Goal: Transaction & Acquisition: Obtain resource

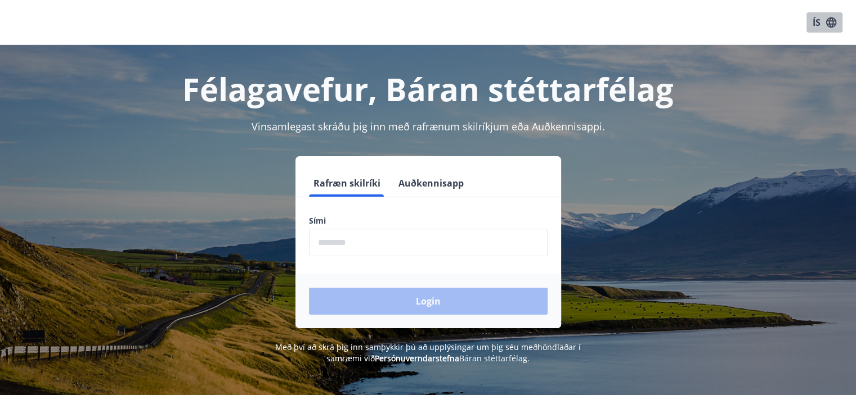
click at [832, 19] on icon "button" at bounding box center [831, 22] width 10 height 10
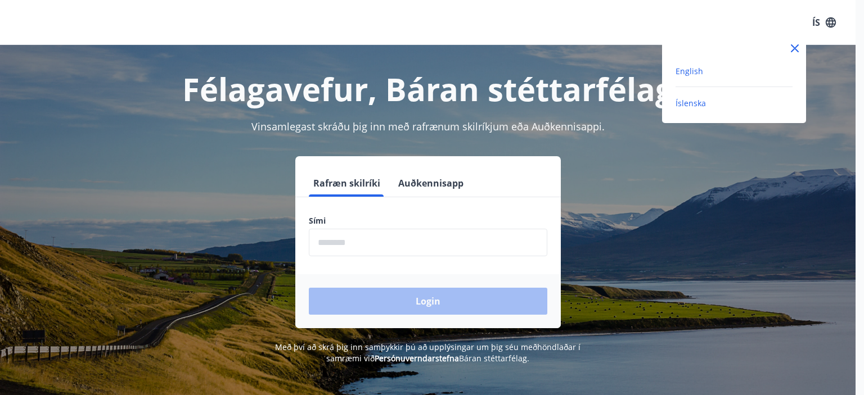
click at [696, 70] on span "English" at bounding box center [690, 71] width 28 height 11
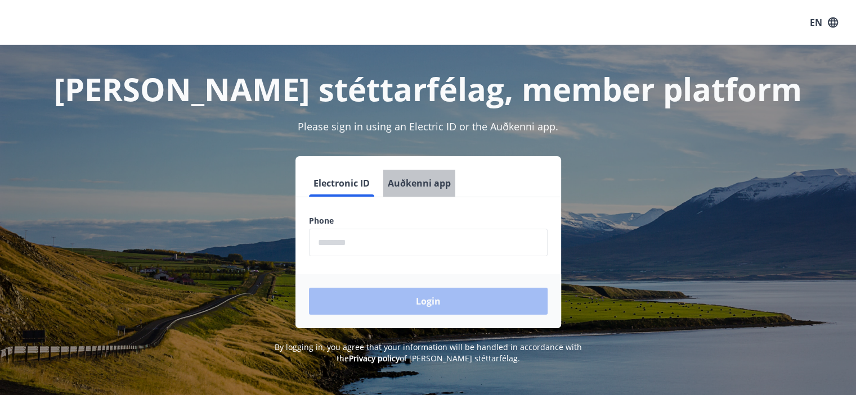
click at [403, 184] on button "Auðkenni app" at bounding box center [419, 183] width 72 height 27
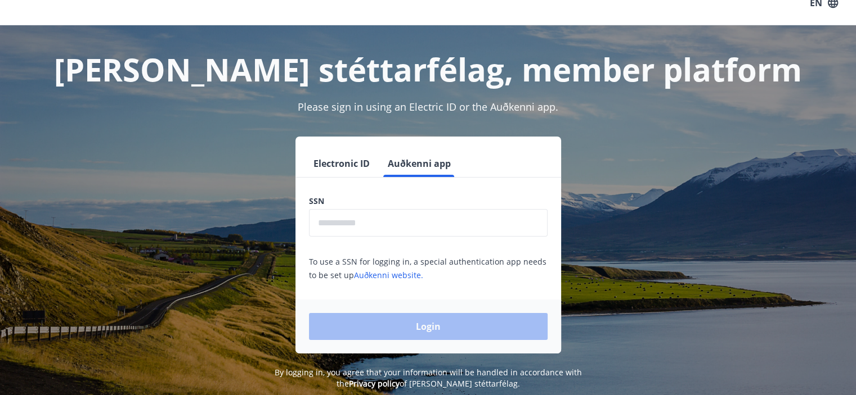
scroll to position [23, 0]
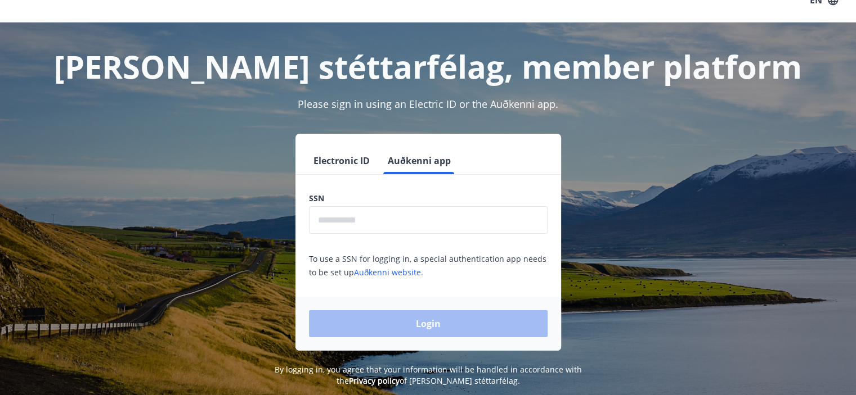
click at [350, 216] on input "text" at bounding box center [428, 220] width 239 height 28
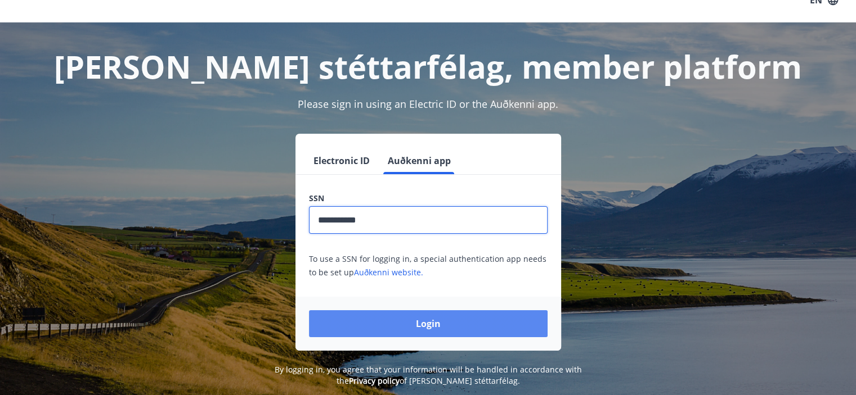
type input "**********"
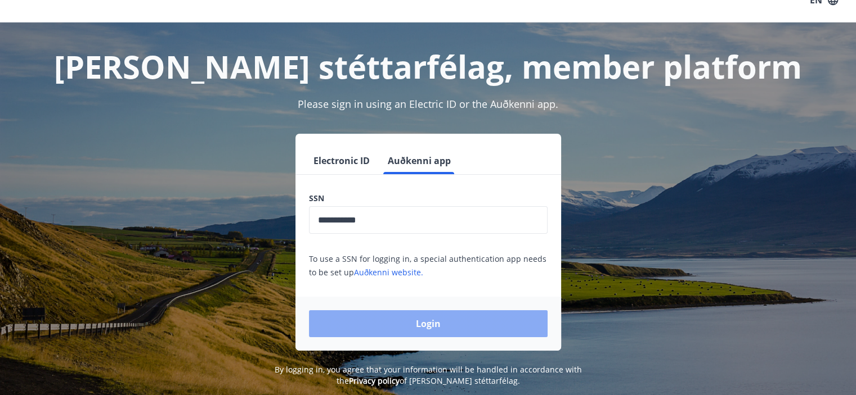
click at [435, 328] on button "Login" at bounding box center [428, 324] width 239 height 27
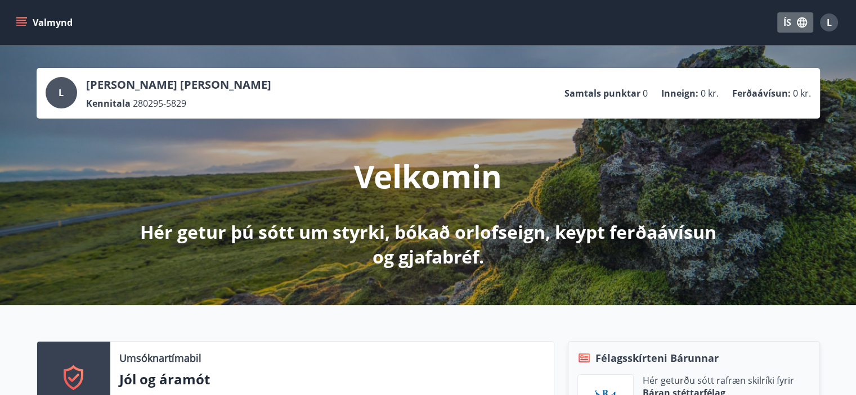
click at [788, 20] on button "ÍS" at bounding box center [795, 22] width 36 height 20
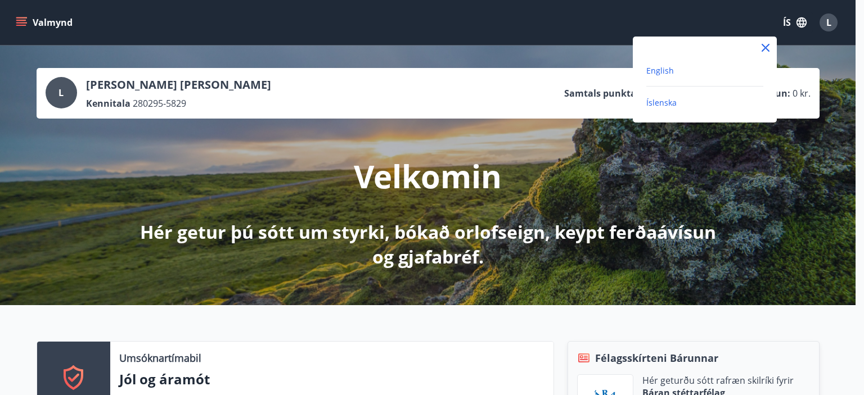
click at [671, 70] on span "English" at bounding box center [660, 70] width 28 height 11
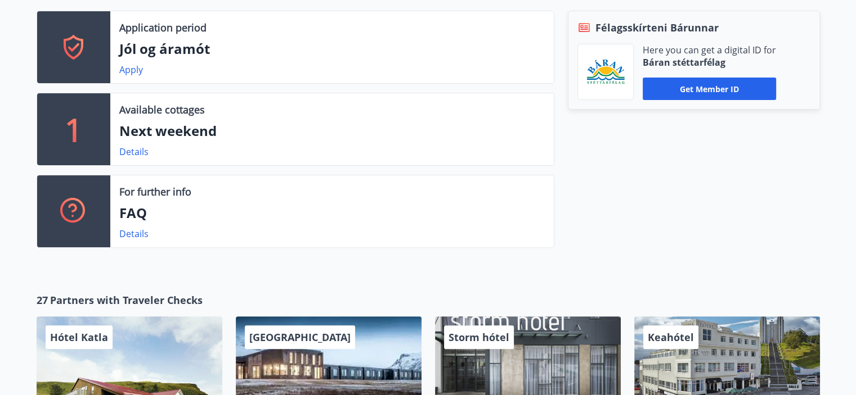
scroll to position [330, 0]
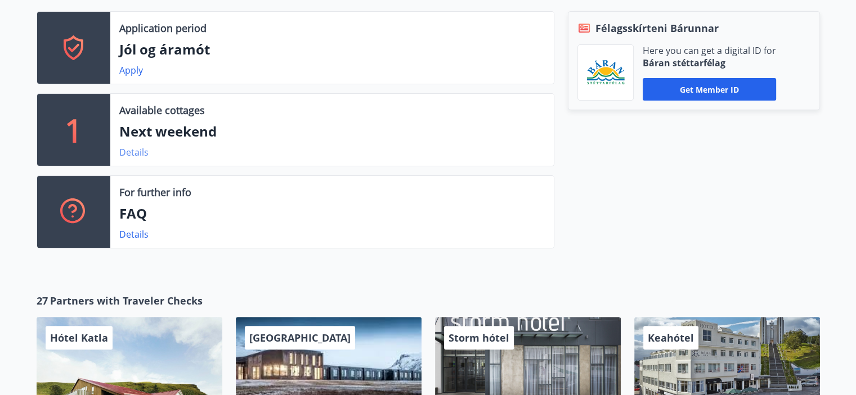
click at [142, 152] on link "Details" at bounding box center [133, 152] width 29 height 12
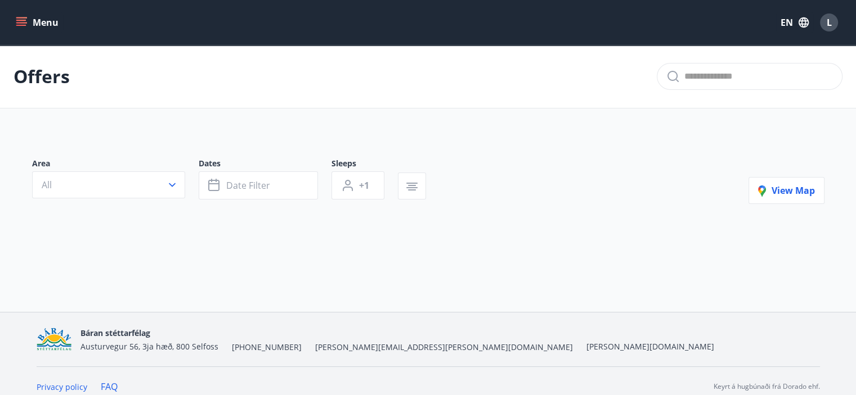
type input "*"
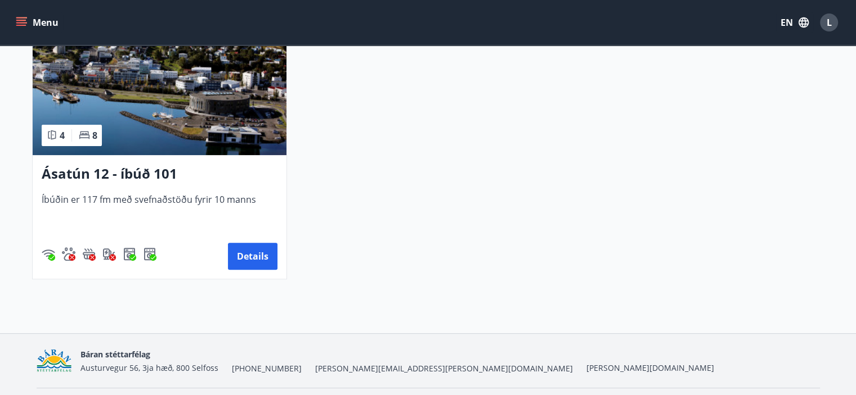
scroll to position [297, 0]
click at [262, 257] on button "Details" at bounding box center [253, 256] width 50 height 27
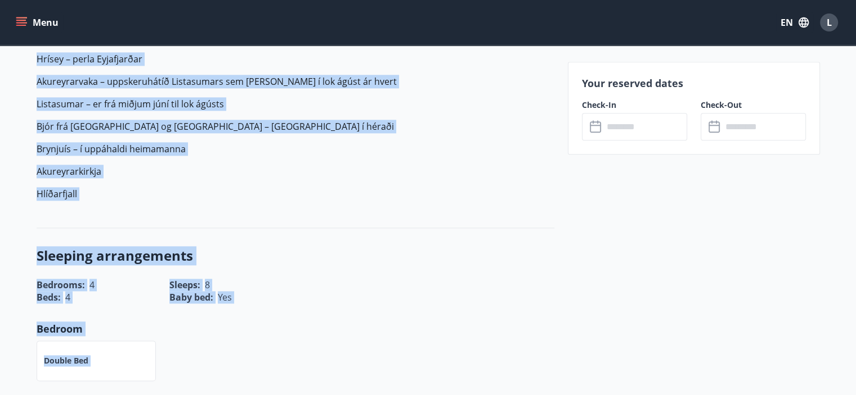
scroll to position [1455, 0]
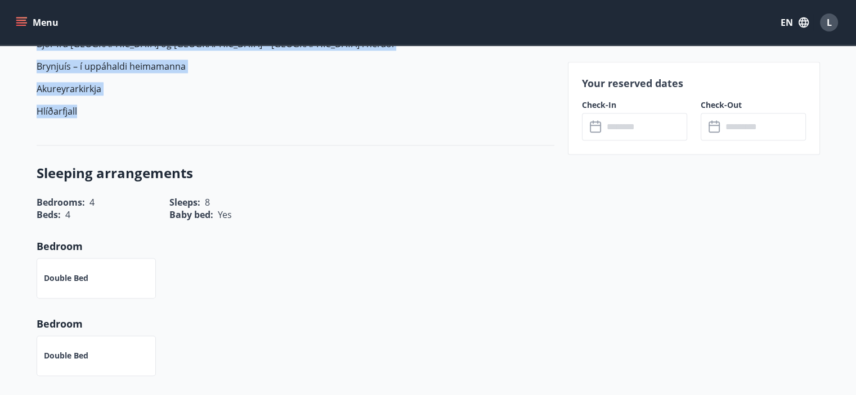
drag, startPoint x: 36, startPoint y: 260, endPoint x: 300, endPoint y: 118, distance: 299.8
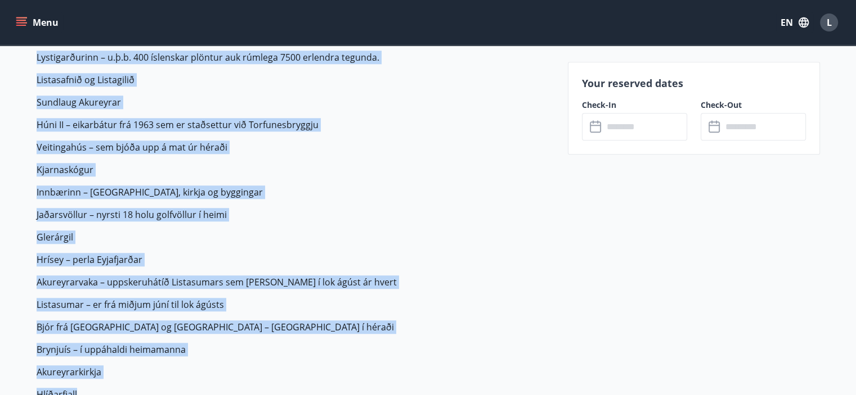
scroll to position [1171, 0]
copy p "Íbúðin er 117 fermetrar að stærð, stofa, eldhús í opnu rými, baðherbergi, þvott…"
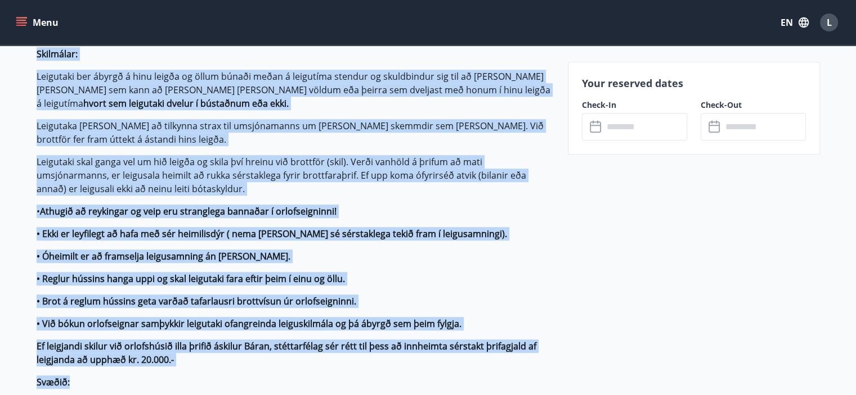
scroll to position [879, 0]
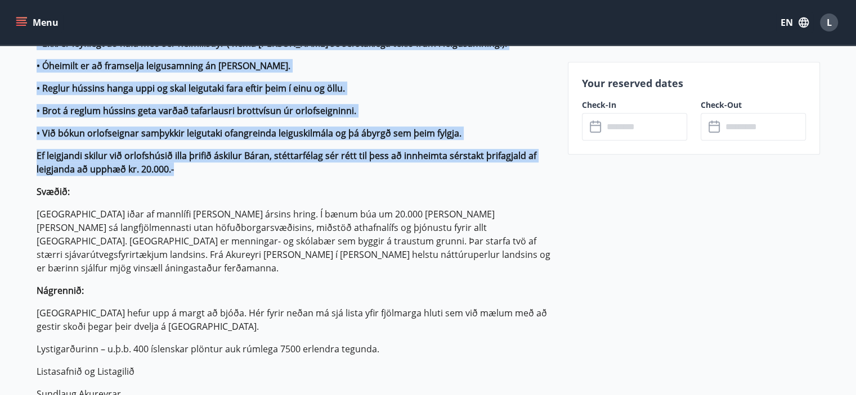
drag, startPoint x: 35, startPoint y: 128, endPoint x: 353, endPoint y: 168, distance: 320.9
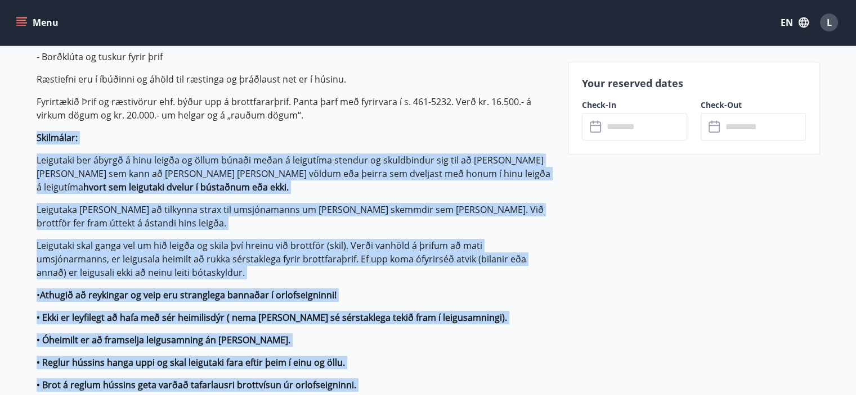
scroll to position [601, 0]
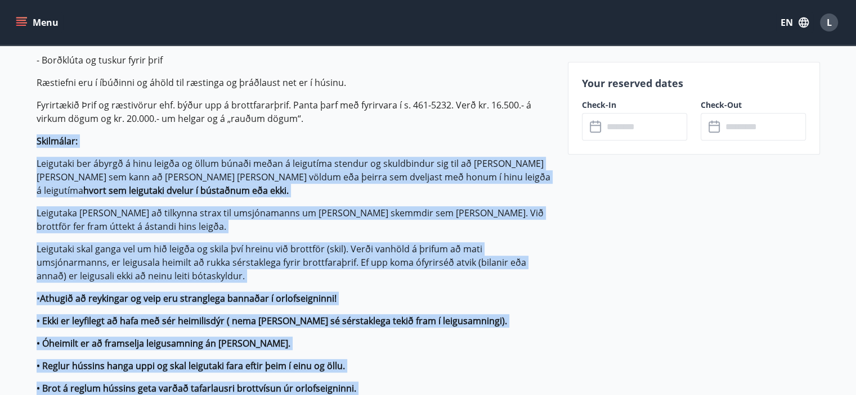
copy p "Skilmálar: Leigutaki ber ábyrgð á hinu leigða og öllum búnaði meðan á leigutíma…"
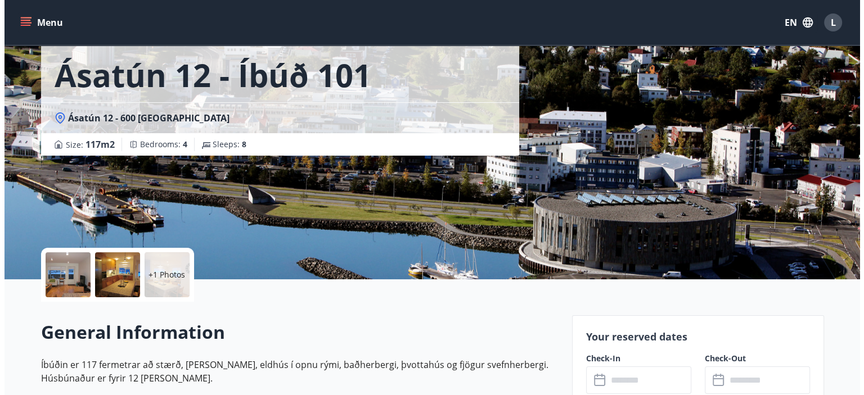
scroll to position [54, 0]
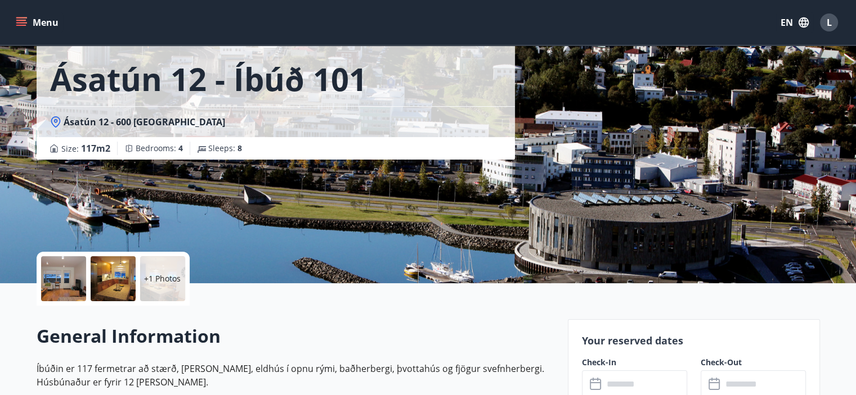
click at [55, 289] on div at bounding box center [63, 279] width 45 height 45
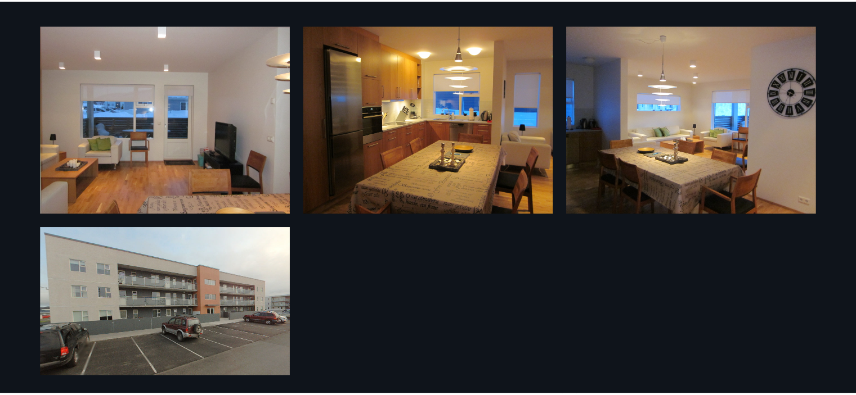
scroll to position [244, 0]
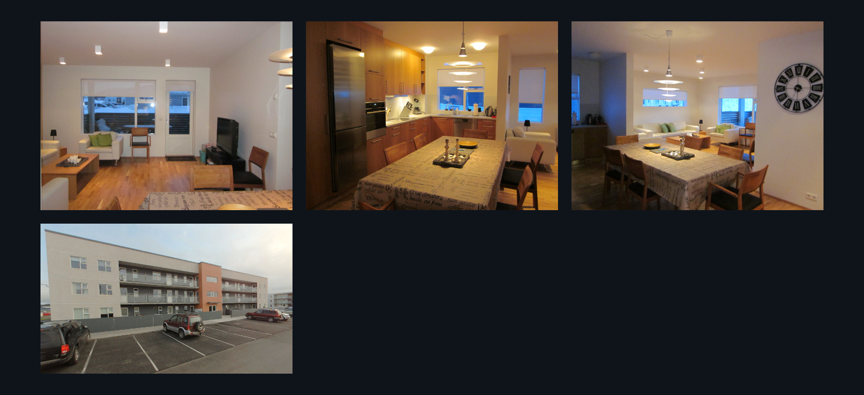
click at [0, 290] on div "7 Photos" at bounding box center [432, 197] width 864 height 395
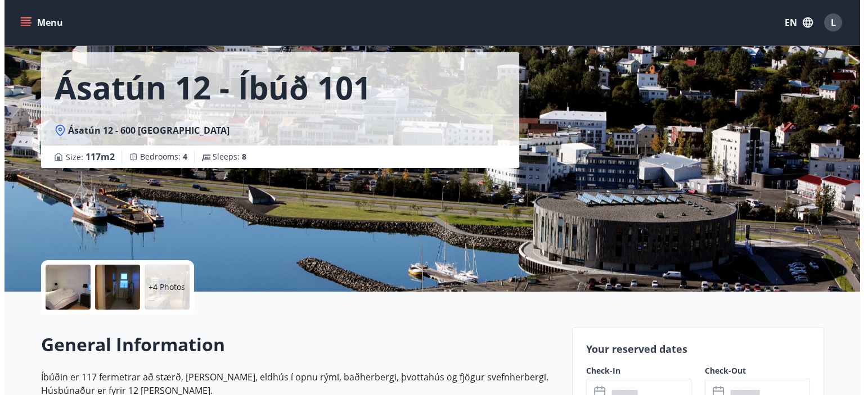
scroll to position [0, 0]
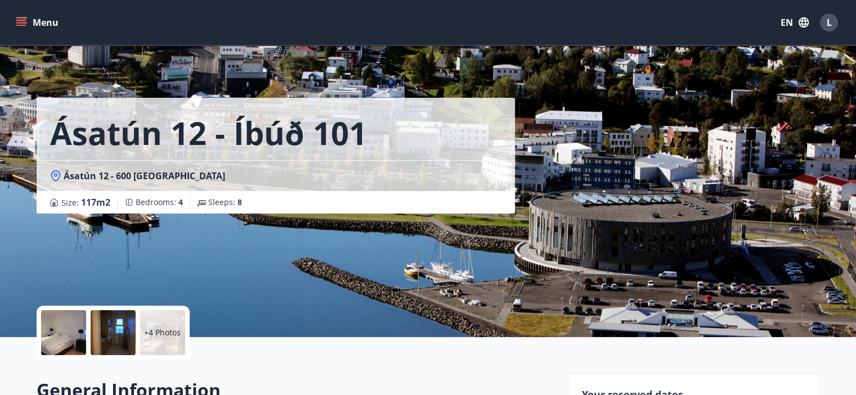
click at [157, 338] on p "+4 Photos" at bounding box center [162, 332] width 37 height 11
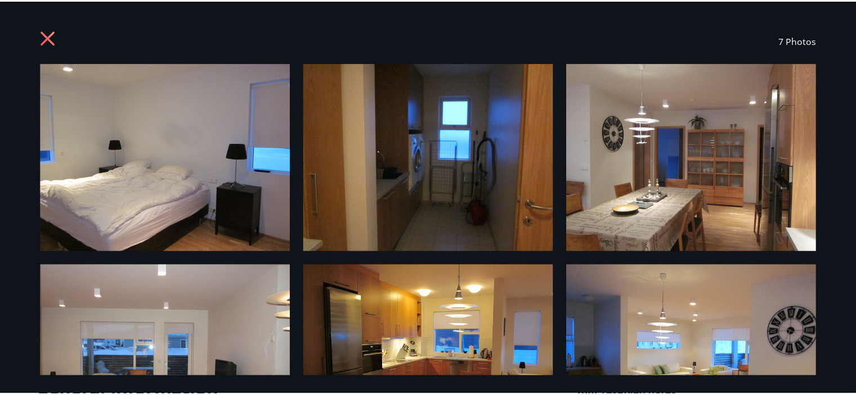
scroll to position [244, 0]
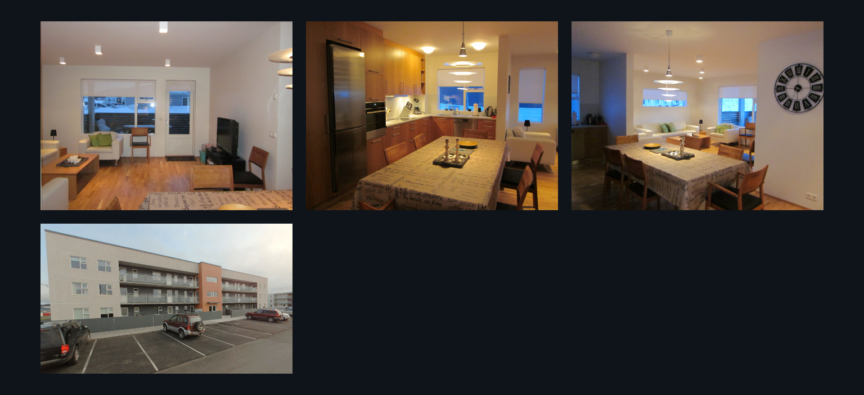
click at [2, 123] on div "7 Photos" at bounding box center [432, 197] width 864 height 395
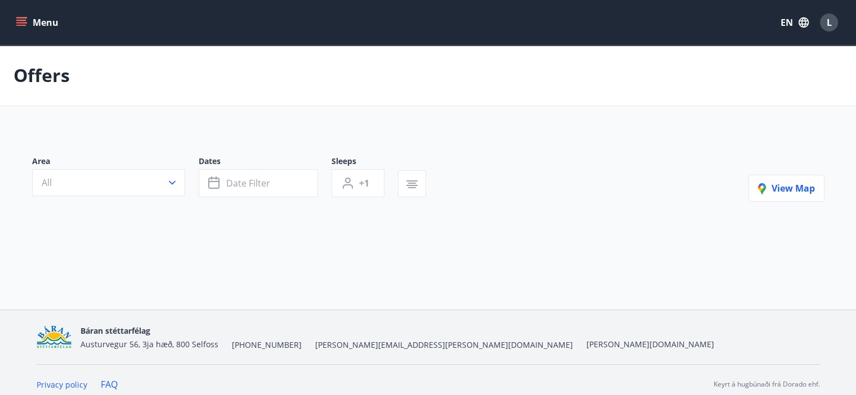
type input "*"
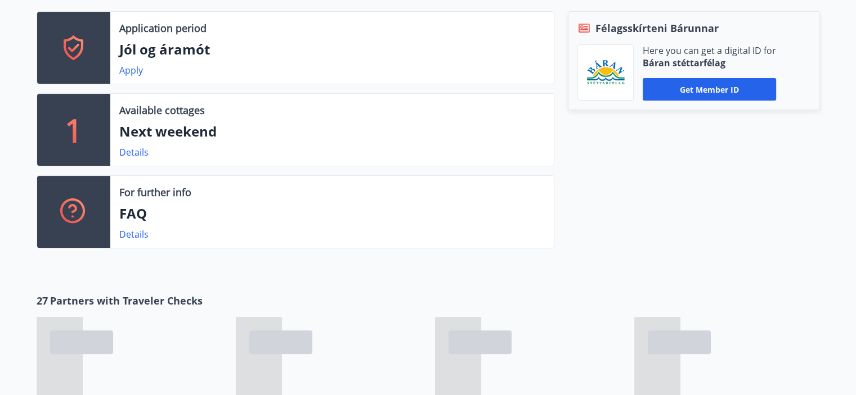
scroll to position [364, 0]
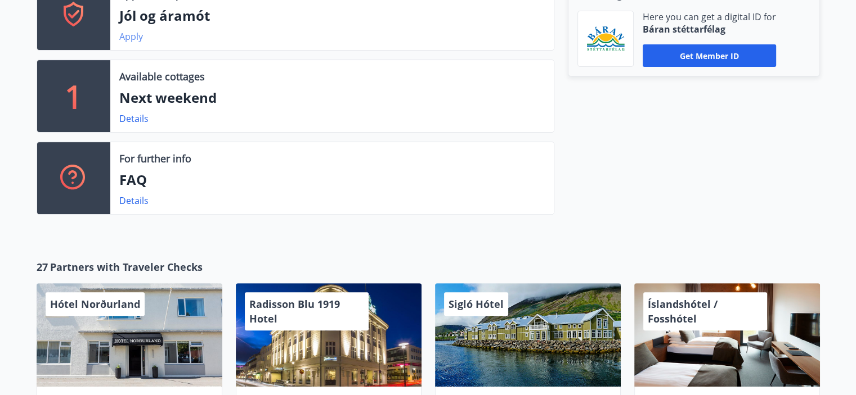
click at [136, 33] on link "Apply" at bounding box center [131, 36] width 24 height 12
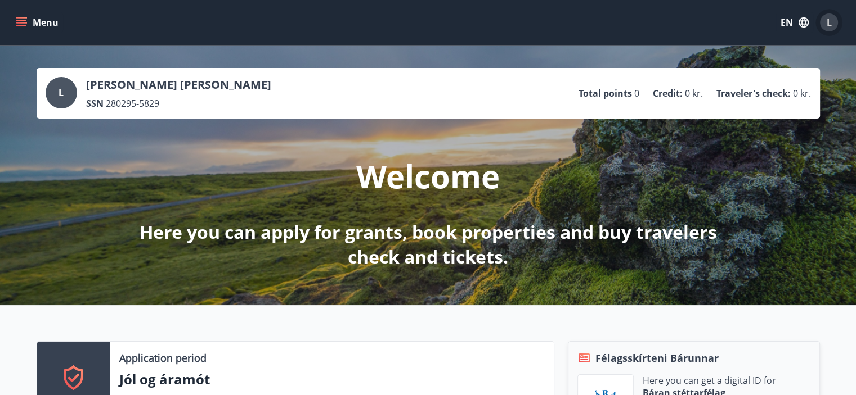
click at [830, 25] on span "L" at bounding box center [828, 22] width 5 height 12
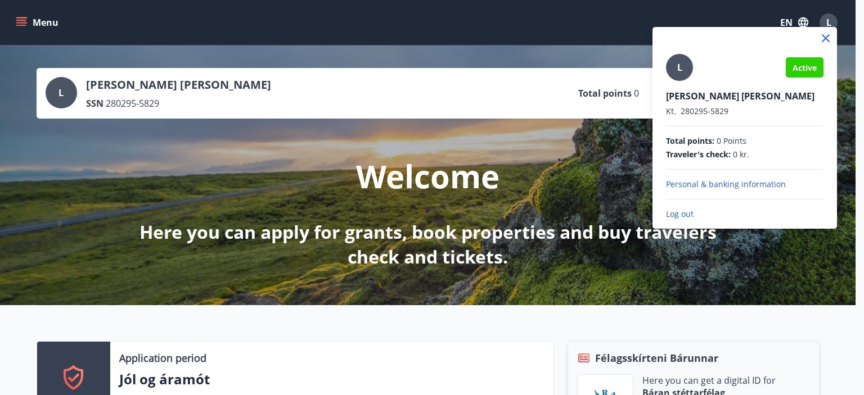
click at [756, 181] on p "Personal & banking information" at bounding box center [745, 184] width 158 height 11
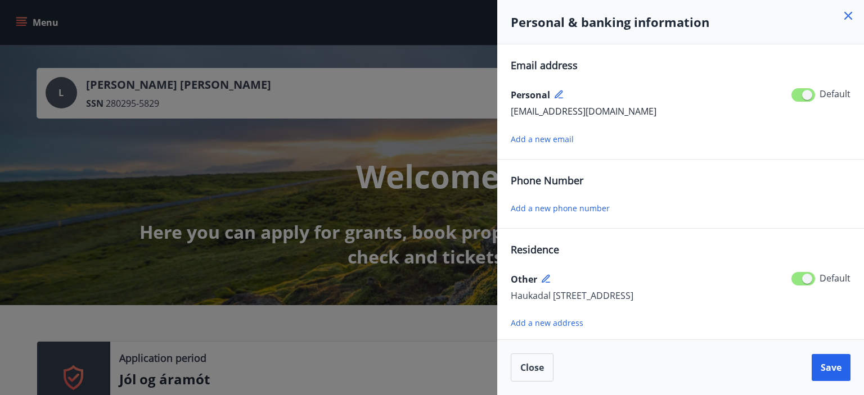
click at [462, 271] on div at bounding box center [432, 197] width 864 height 395
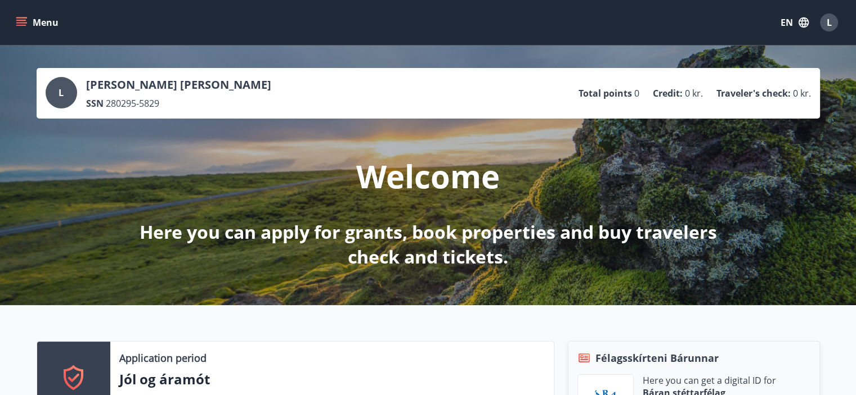
click at [19, 19] on icon "menu" at bounding box center [21, 22] width 11 height 11
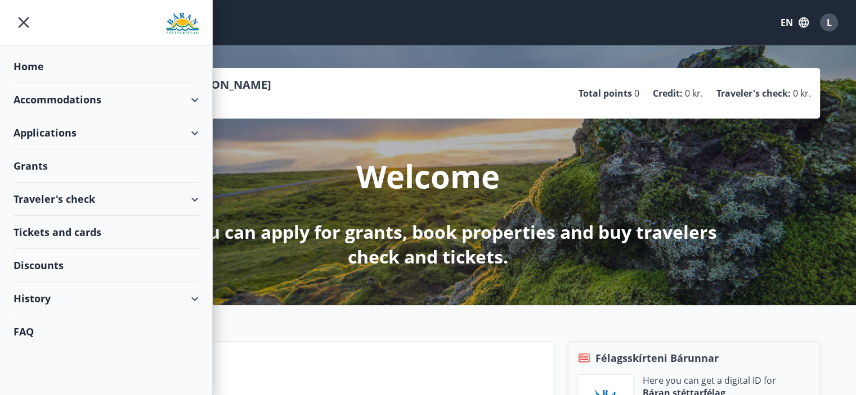
click at [185, 134] on div "Applications" at bounding box center [106, 132] width 185 height 33
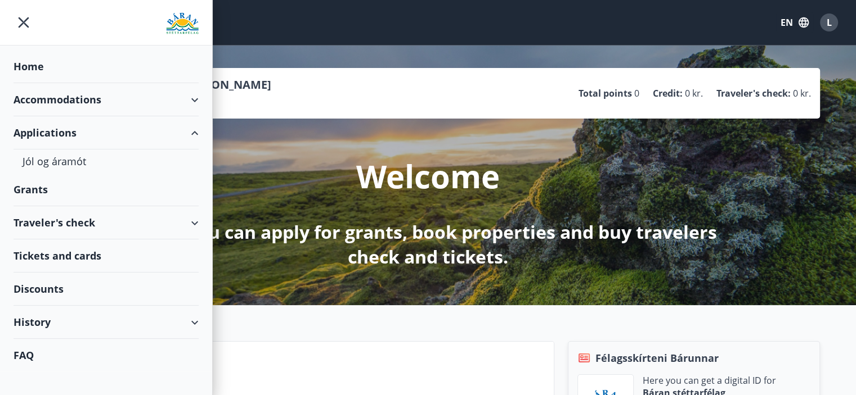
click at [185, 134] on div "Applications" at bounding box center [106, 132] width 185 height 33
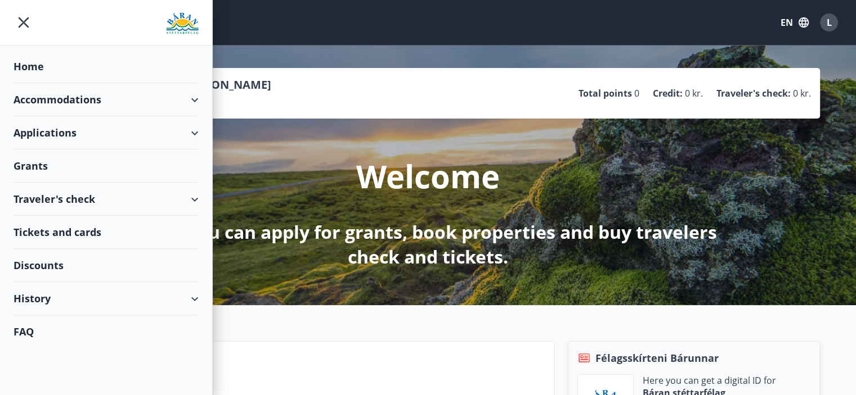
click at [194, 197] on div "Traveler's check" at bounding box center [106, 199] width 185 height 33
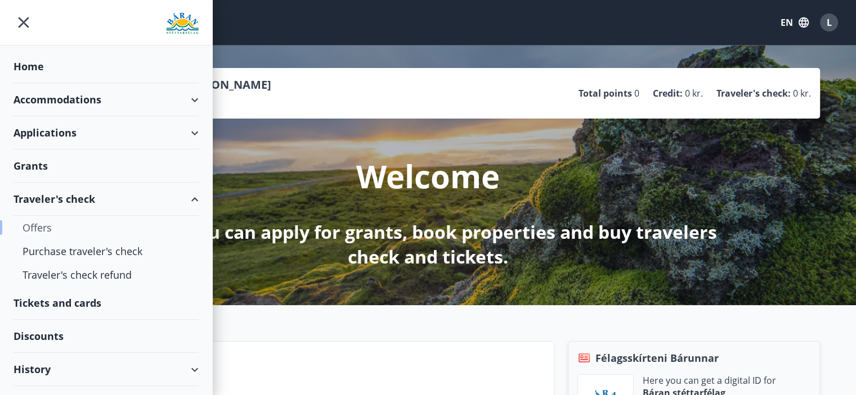
click at [42, 228] on div "Offers" at bounding box center [106, 228] width 167 height 24
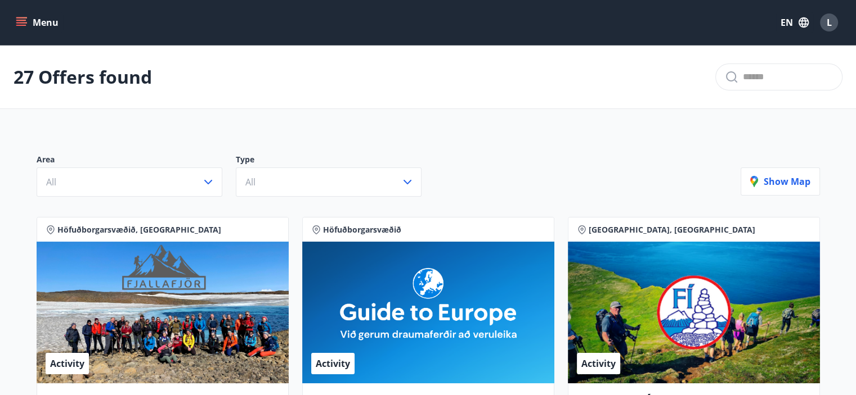
click at [26, 26] on icon "menu" at bounding box center [21, 22] width 11 height 11
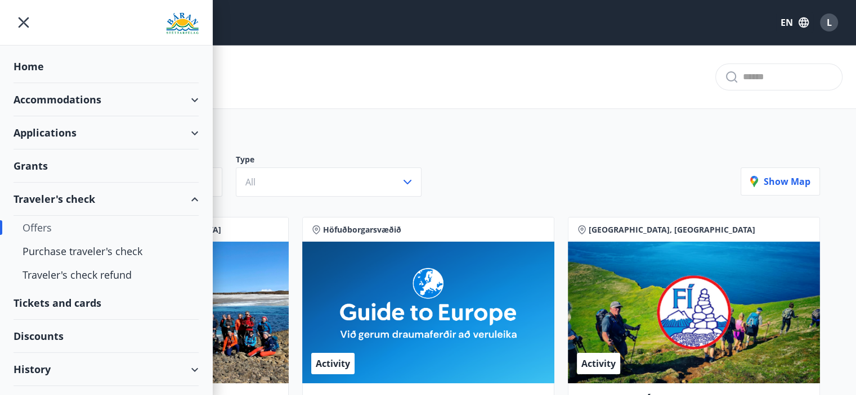
click at [77, 303] on div "Tickets and cards" at bounding box center [106, 303] width 185 height 33
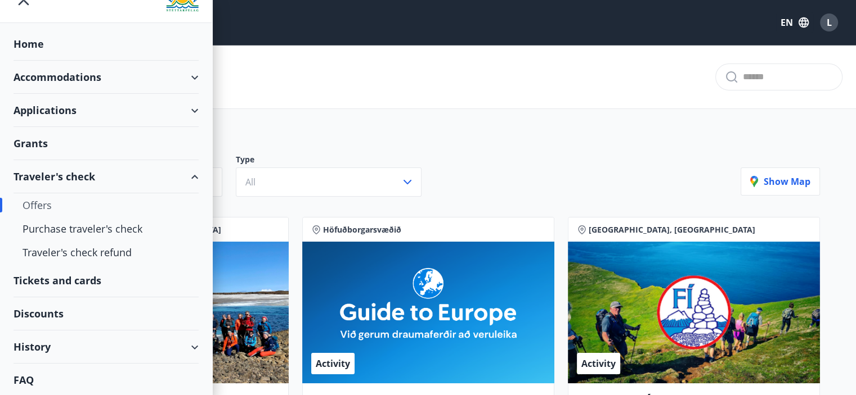
click at [185, 109] on div "Applications" at bounding box center [106, 110] width 185 height 33
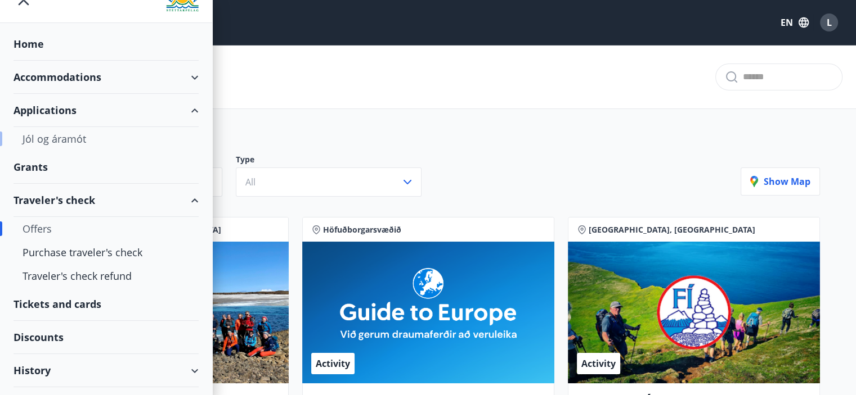
click at [55, 139] on div "Jól og áramót" at bounding box center [106, 139] width 167 height 24
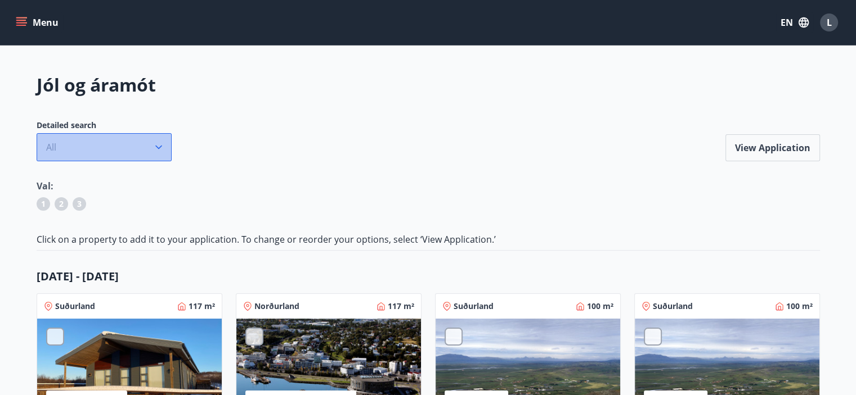
click at [150, 140] on button "All" at bounding box center [104, 147] width 135 height 28
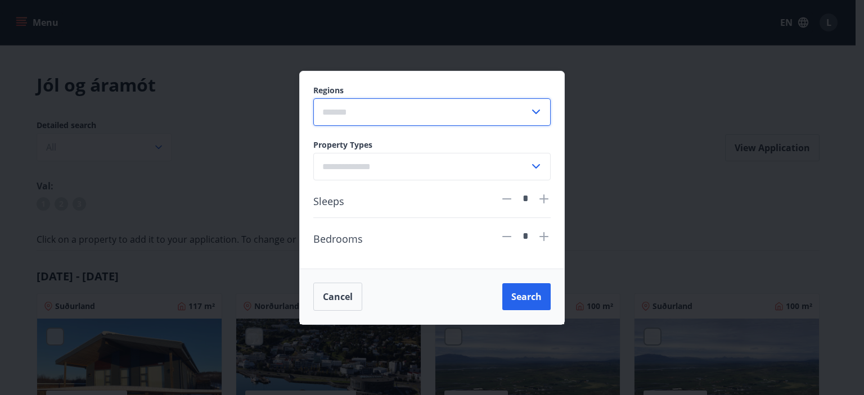
click at [486, 101] on input "text" at bounding box center [421, 112] width 216 height 28
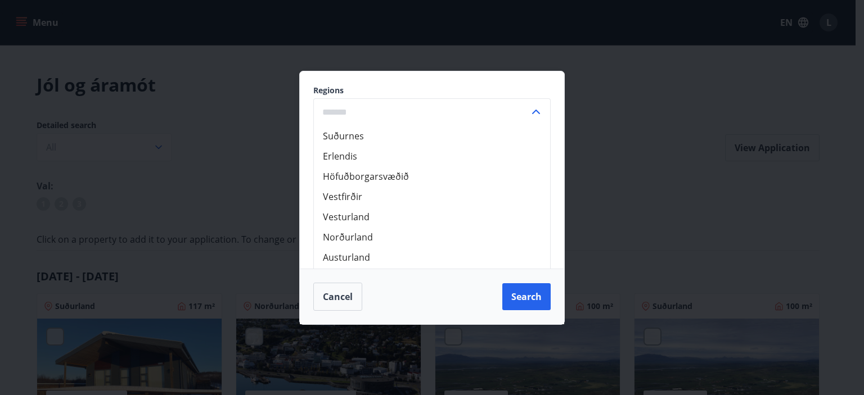
click at [226, 172] on div "Regions Suðurnes Erlendis Höfuðborgarsvæðið Vestfirðir Vesturland Norðurland Au…" at bounding box center [432, 197] width 864 height 395
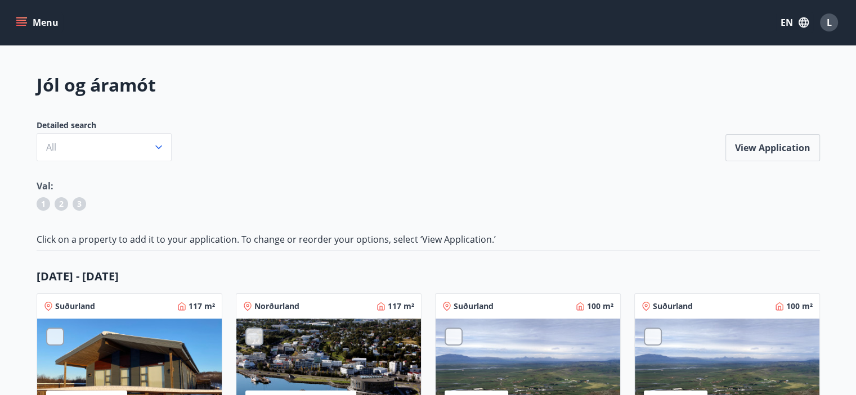
click at [20, 17] on icon "menu" at bounding box center [21, 22] width 11 height 11
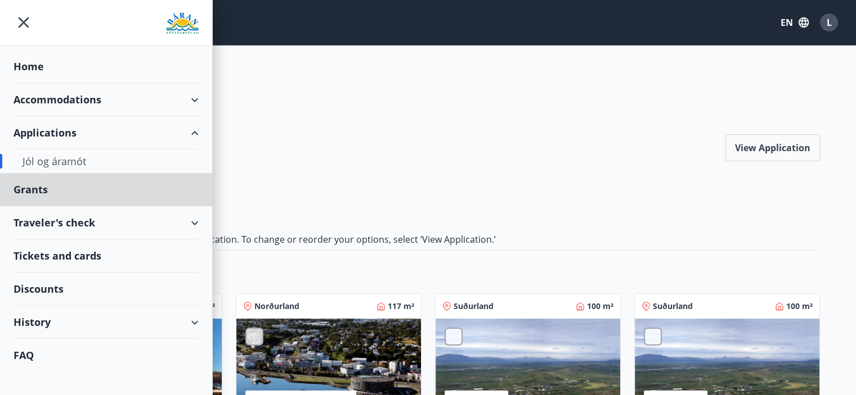
click at [44, 74] on div "Home" at bounding box center [106, 66] width 185 height 33
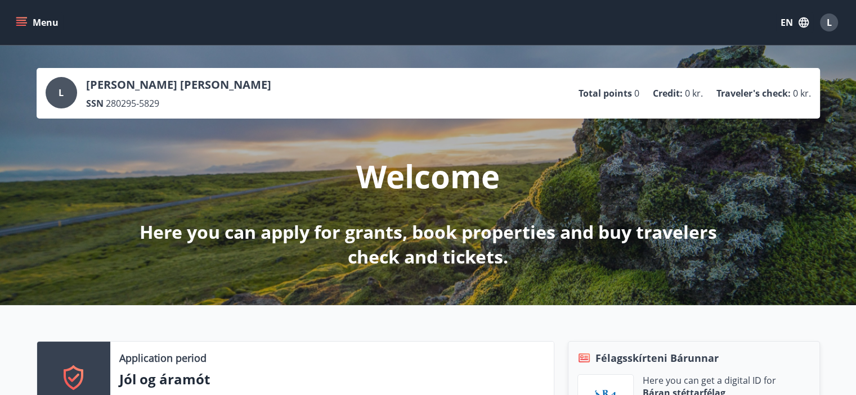
click at [60, 106] on div "L" at bounding box center [62, 93] width 32 height 32
click at [70, 85] on div "L" at bounding box center [62, 93] width 32 height 32
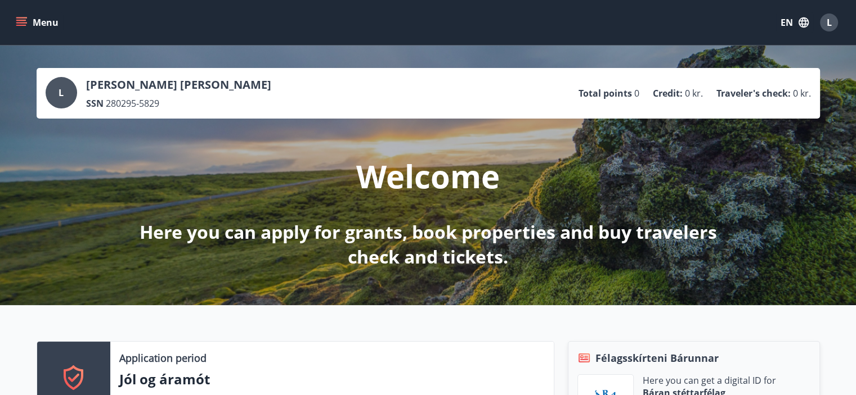
click at [70, 85] on div "L" at bounding box center [62, 93] width 32 height 32
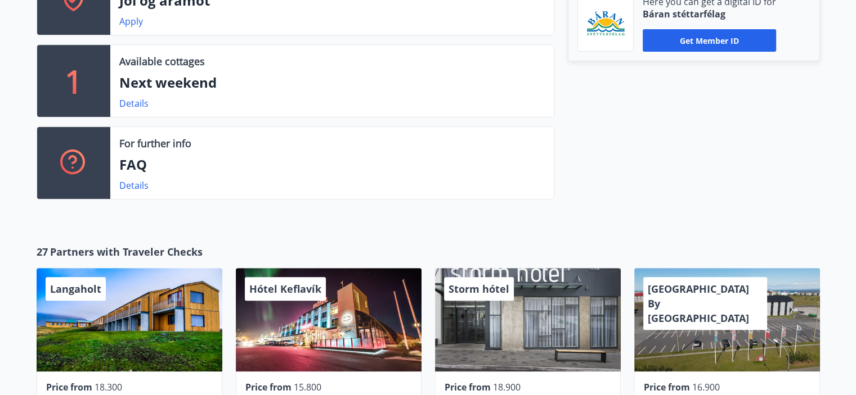
scroll to position [378, 0]
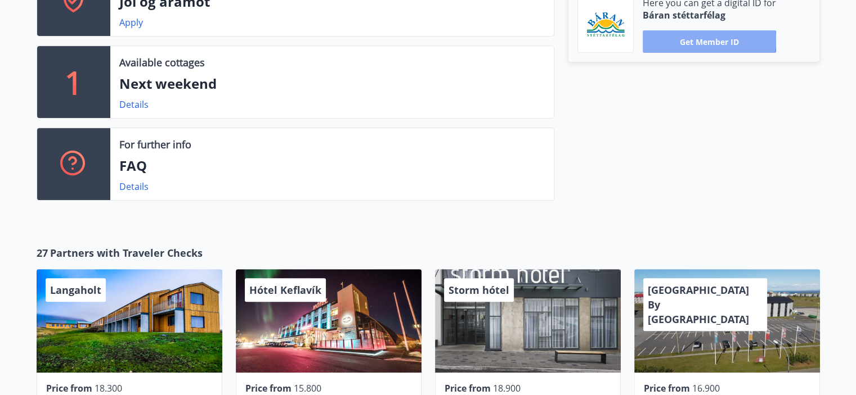
click at [702, 40] on button "Get member ID" at bounding box center [708, 41] width 133 height 23
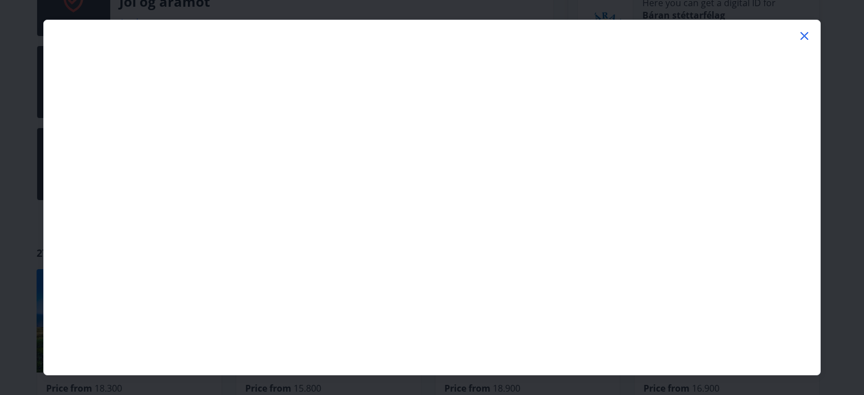
click at [806, 35] on icon at bounding box center [805, 36] width 8 height 8
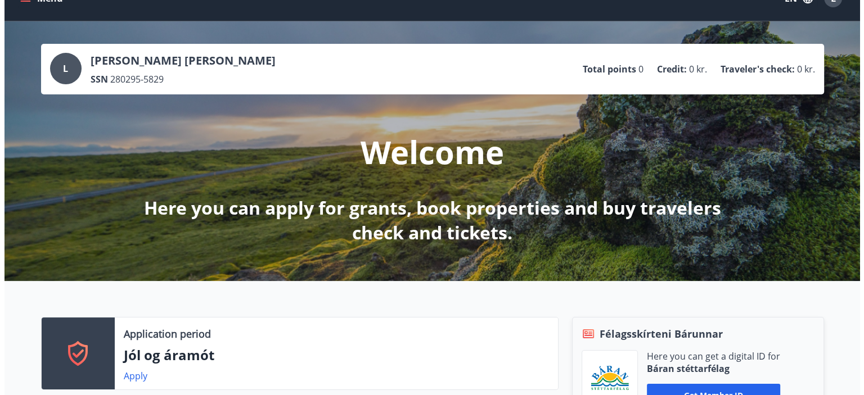
scroll to position [0, 0]
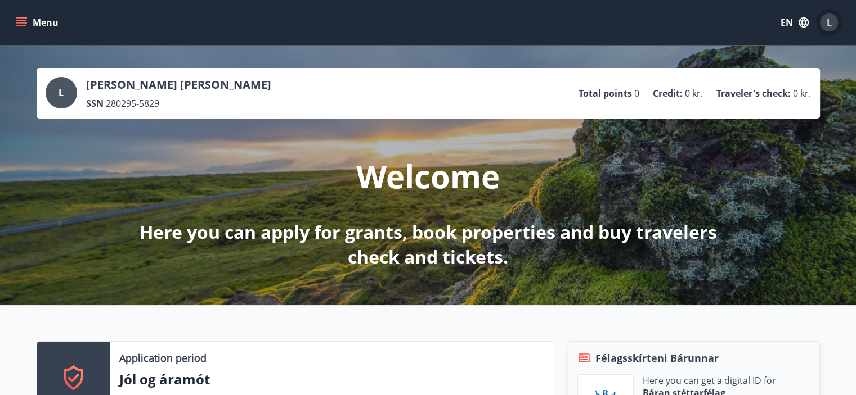
click at [829, 27] on span "L" at bounding box center [828, 22] width 5 height 12
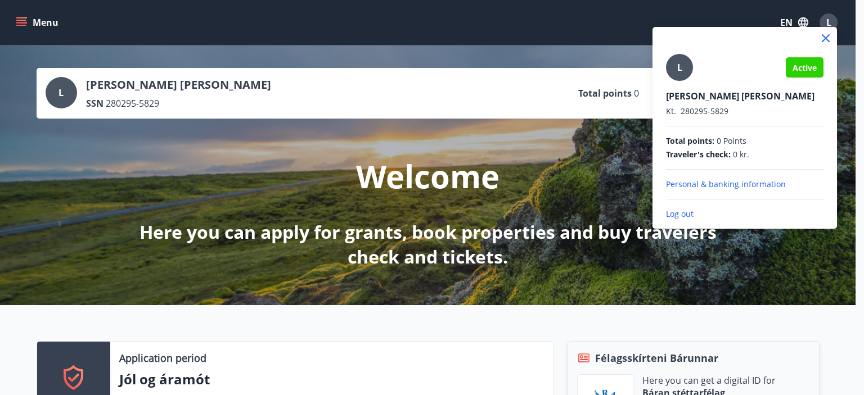
click at [684, 213] on p "Log out" at bounding box center [745, 214] width 158 height 11
